Goal: Information Seeking & Learning: Learn about a topic

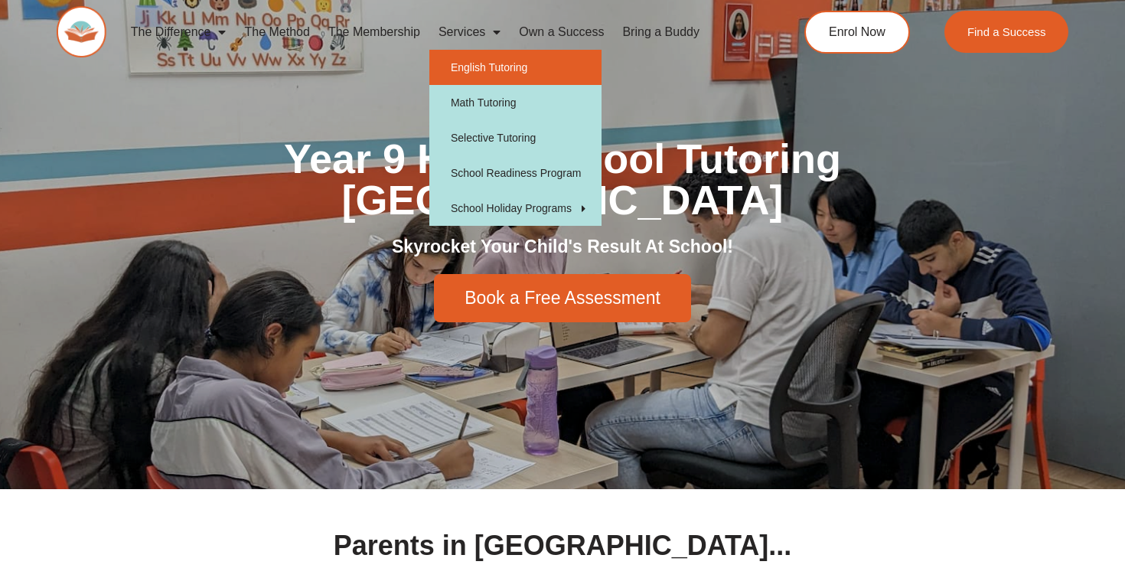
click at [480, 66] on link "English Tutoring" at bounding box center [515, 67] width 172 height 35
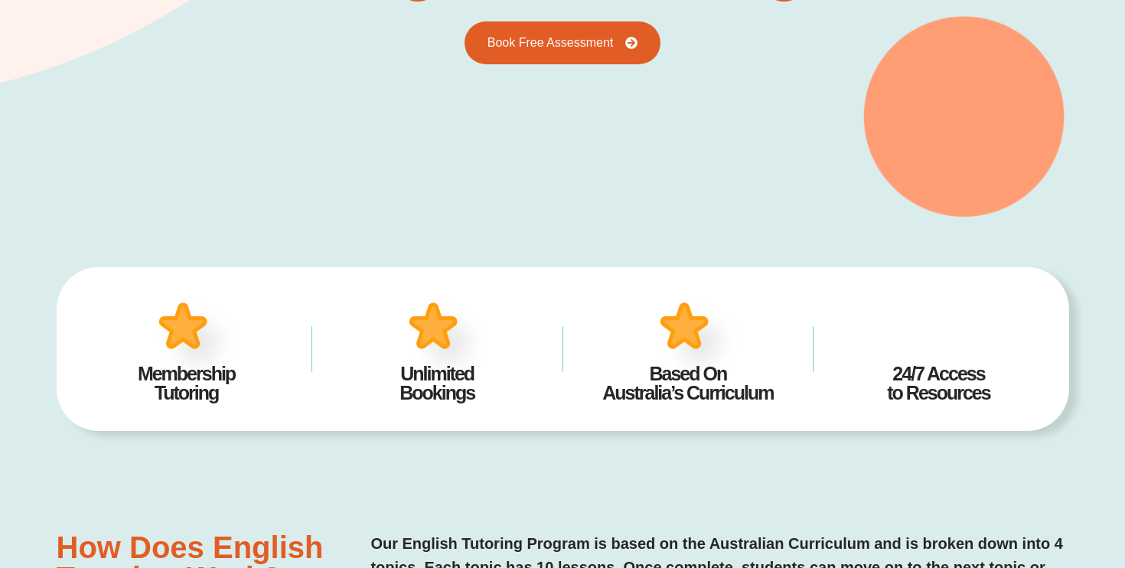
scroll to position [289, 0]
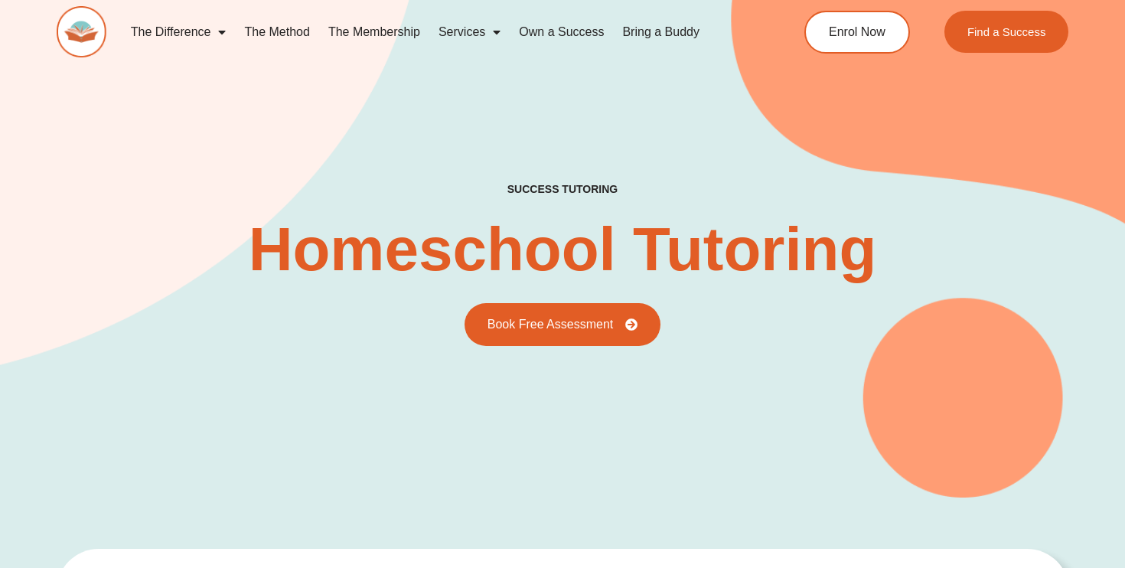
click at [648, 263] on h2 "Homeschool Tutoring" at bounding box center [563, 249] width 628 height 61
click at [286, 32] on link "The Method" at bounding box center [276, 32] width 83 height 35
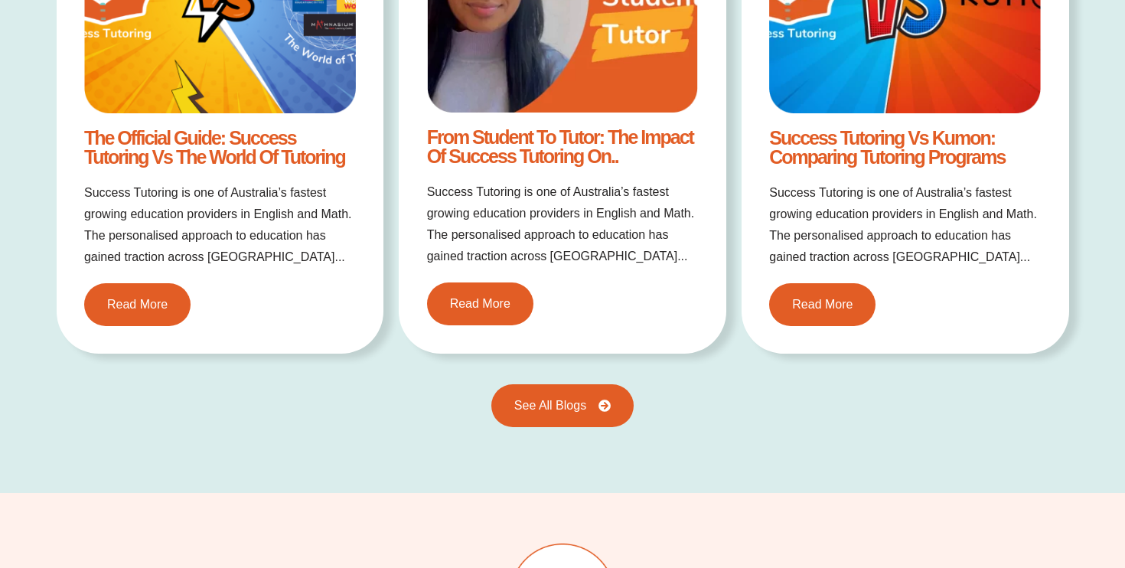
scroll to position [2585, 0]
